Goal: Task Accomplishment & Management: Use online tool/utility

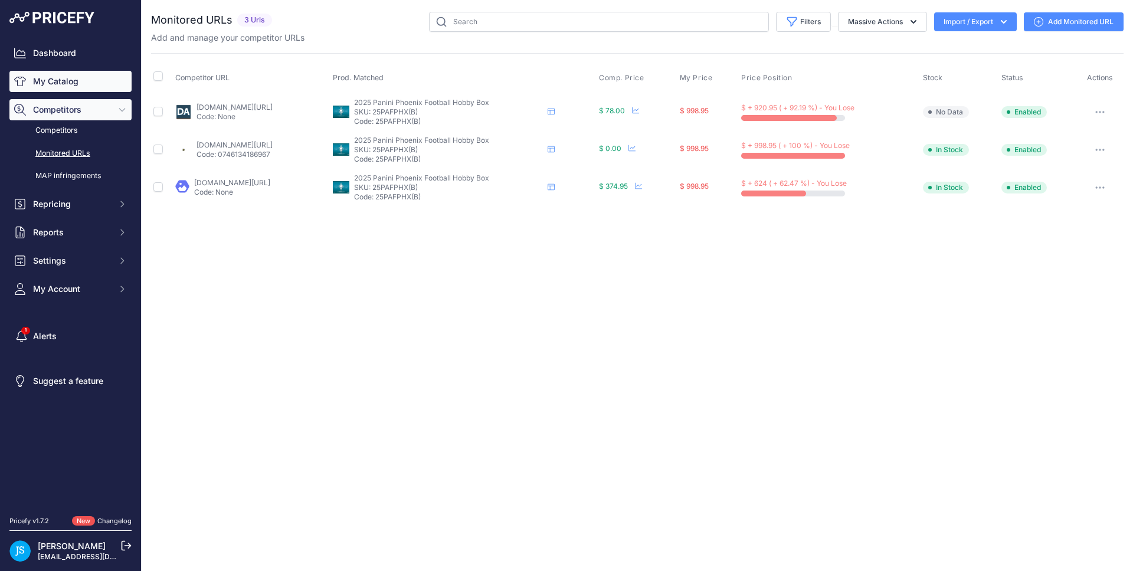
click at [102, 89] on link "My Catalog" at bounding box center [70, 81] width 122 height 21
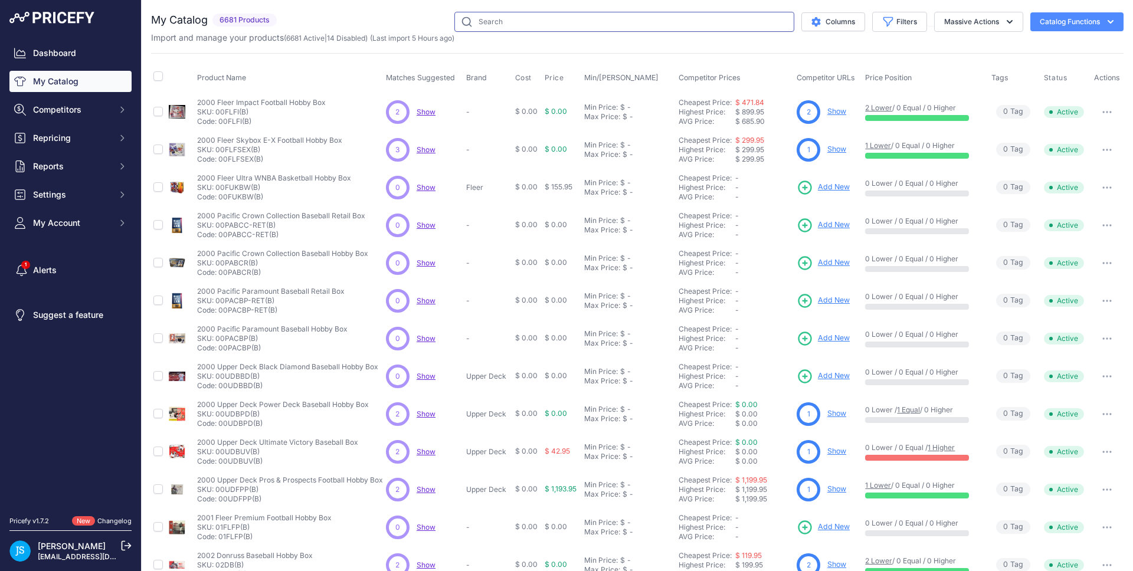
click at [526, 15] on input "text" at bounding box center [624, 22] width 340 height 20
paste input "2024/25 panini flawless basketball"
type input "2024/25 panini flawless basketball"
